Goal: Task Accomplishment & Management: Use online tool/utility

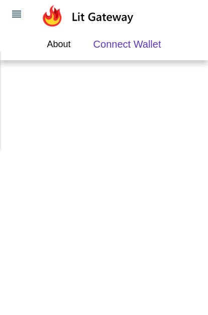
click at [19, 12] on icon at bounding box center [17, 14] width 12 height 12
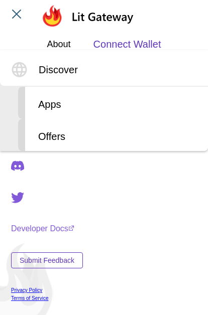
click at [129, 45] on span "Connect Wallet" at bounding box center [127, 44] width 68 height 15
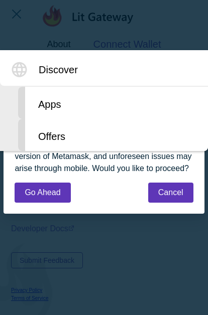
click at [55, 99] on div "Apps" at bounding box center [113, 103] width 190 height 32
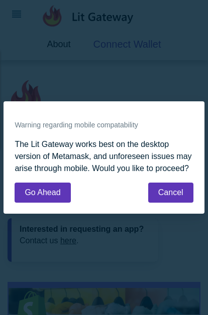
click at [51, 192] on button "Go Ahead" at bounding box center [43, 193] width 56 height 20
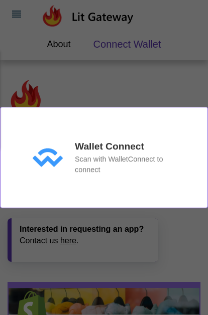
click at [160, 158] on p "Scan with WalletConnect to connect" at bounding box center [125, 165] width 100 height 22
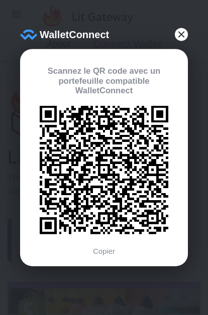
click at [113, 242] on div "Scannez le QR code avec un portefeuille compatible WalletConnect Copier" at bounding box center [103, 160] width 143 height 189
click at [109, 251] on link "Copier" at bounding box center [104, 250] width 22 height 9
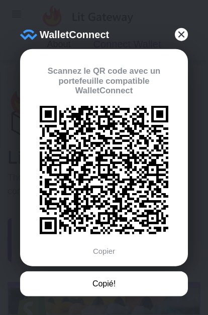
click at [132, 175] on icon at bounding box center [104, 170] width 128 height 128
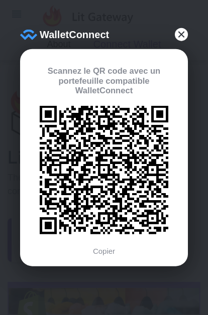
click at [180, 39] on div at bounding box center [181, 34] width 13 height 13
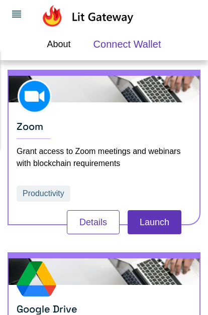
scroll to position [394, 0]
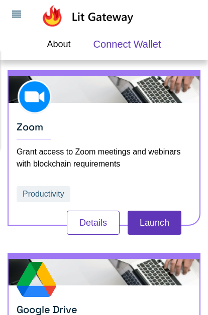
click at [154, 220] on button "Launch" at bounding box center [154, 223] width 54 height 24
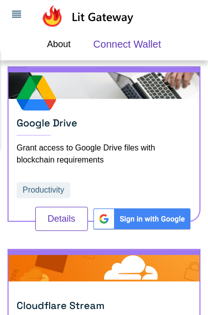
scroll to position [581, 0]
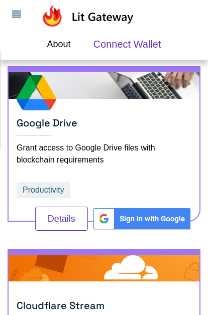
click at [161, 215] on img at bounding box center [142, 219] width 100 height 24
